Goal: Check status: Check status

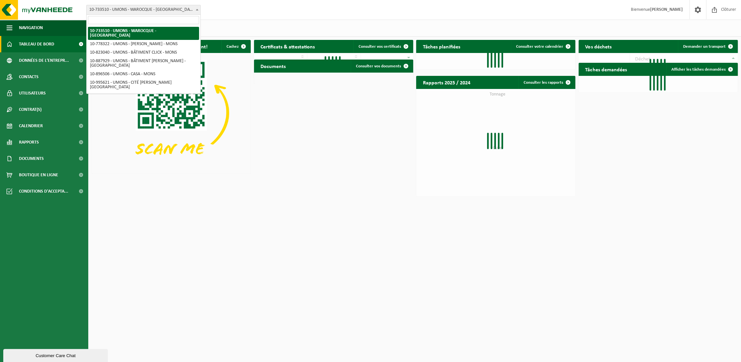
click at [170, 8] on span "10-733510 - UMONS - WAROCQUE - [GEOGRAPHIC_DATA]" at bounding box center [144, 9] width 114 height 9
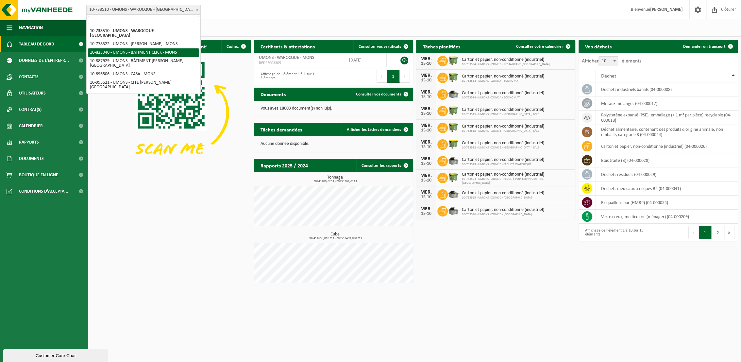
scroll to position [36, 0]
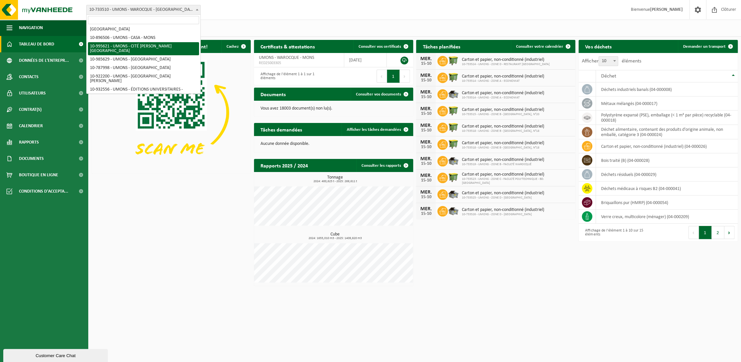
select select "172304"
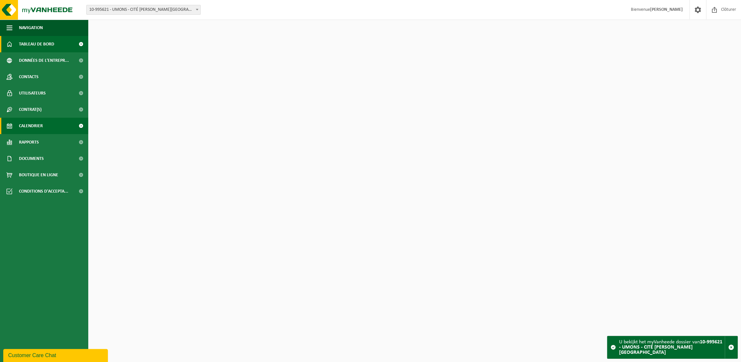
click at [36, 124] on span "Calendrier" at bounding box center [31, 126] width 24 height 16
